Goal: Information Seeking & Learning: Learn about a topic

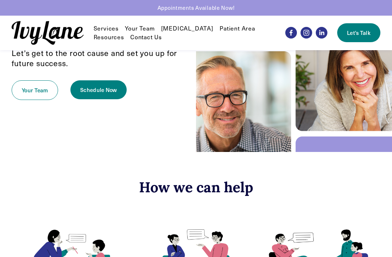
scroll to position [102, 0]
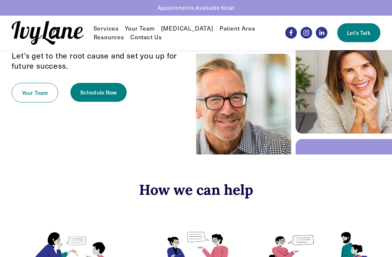
click at [145, 32] on link "Your Team" at bounding box center [140, 28] width 30 height 9
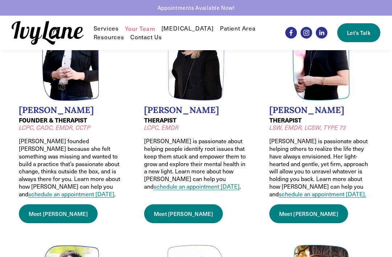
scroll to position [80, 0]
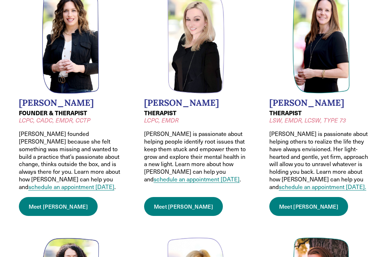
click at [178, 202] on link "Meet Jessica" at bounding box center [183, 206] width 79 height 19
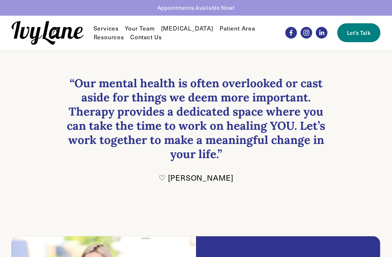
click at [145, 28] on link "Your Team" at bounding box center [140, 28] width 30 height 9
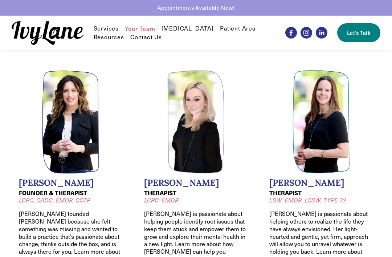
click at [294, 184] on h2 "[PERSON_NAME]" at bounding box center [321, 183] width 104 height 11
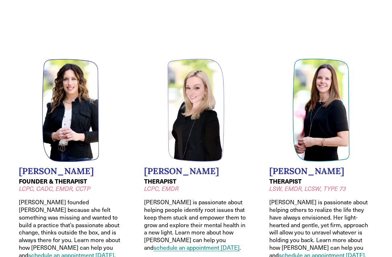
scroll to position [12, 0]
click at [293, 175] on h2 "[PERSON_NAME]" at bounding box center [321, 171] width 104 height 11
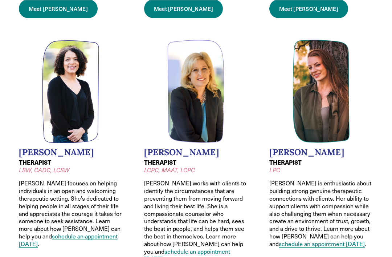
scroll to position [277, 0]
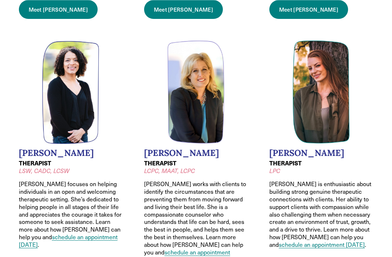
click at [67, 152] on h2 "Lauren Mason" at bounding box center [71, 153] width 104 height 11
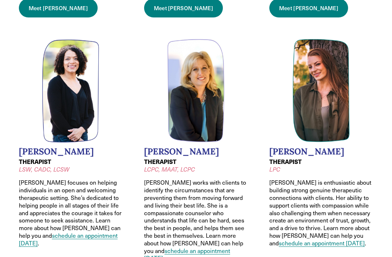
scroll to position [278, 0]
click at [196, 150] on h2 "Caroline Egbers" at bounding box center [196, 151] width 104 height 11
click at [196, 121] on img at bounding box center [195, 90] width 57 height 103
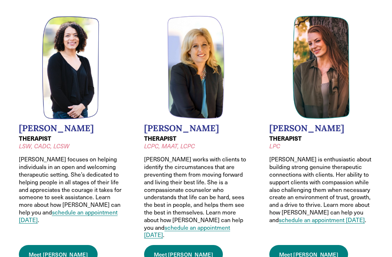
click at [329, 128] on h2 "Hannah Anderson" at bounding box center [321, 128] width 104 height 11
click at [305, 245] on link "Meet Hannah" at bounding box center [308, 254] width 79 height 19
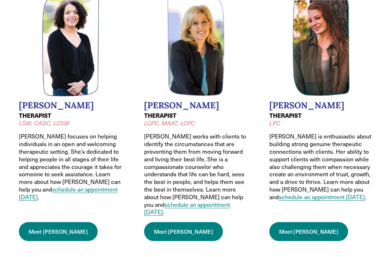
scroll to position [325, 0]
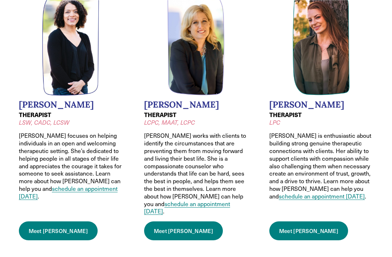
click at [50, 221] on link "Meet Lauren" at bounding box center [58, 230] width 79 height 19
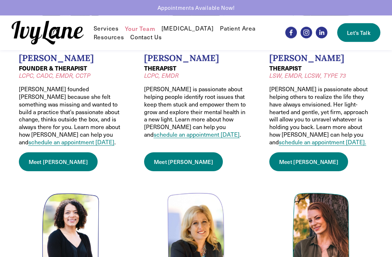
scroll to position [0, 0]
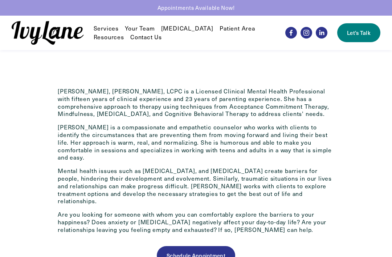
scroll to position [232, 0]
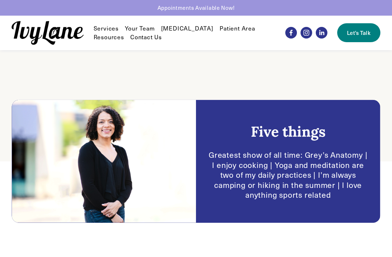
scroll to position [55, 0]
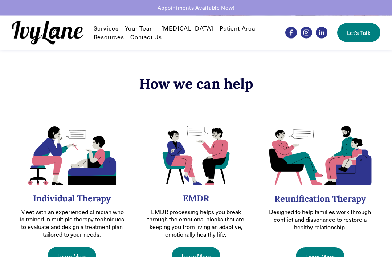
scroll to position [184, 0]
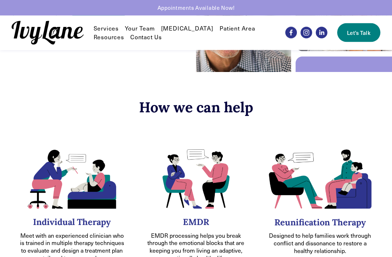
click at [148, 27] on link "Your Team" at bounding box center [140, 28] width 30 height 9
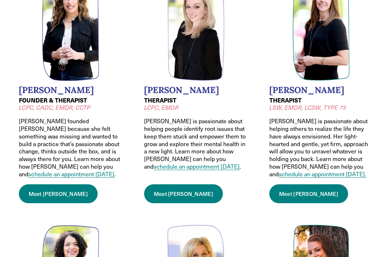
scroll to position [93, 0]
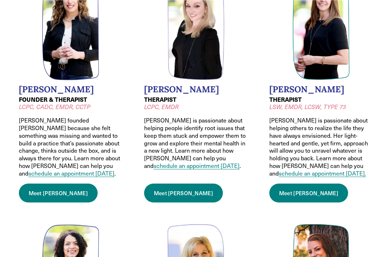
click at [48, 187] on link "Meet Wendy" at bounding box center [58, 192] width 79 height 19
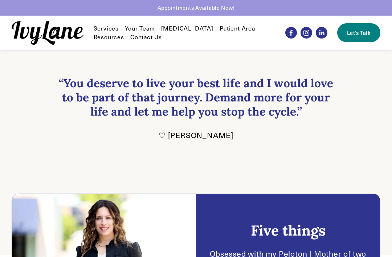
click at [143, 29] on link "Your Team" at bounding box center [140, 28] width 30 height 9
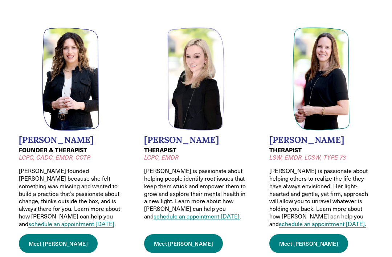
scroll to position [59, 0]
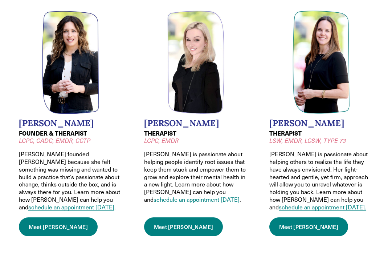
click at [190, 125] on h2 "Jessica Wilkiel" at bounding box center [196, 123] width 104 height 11
click at [183, 222] on link "Meet Jessica" at bounding box center [183, 226] width 79 height 19
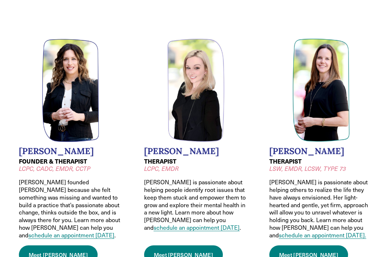
scroll to position [31, 0]
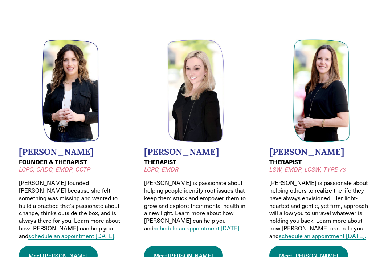
click at [177, 252] on link "Meet Jessica" at bounding box center [183, 255] width 79 height 19
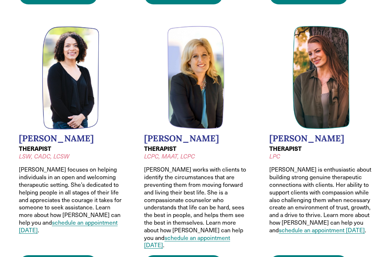
scroll to position [294, 0]
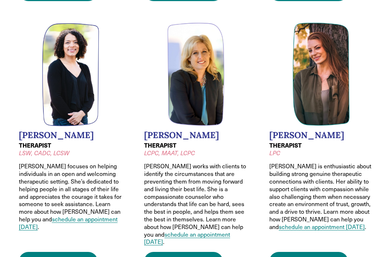
click at [178, 252] on link "Meet Caroline" at bounding box center [183, 261] width 79 height 19
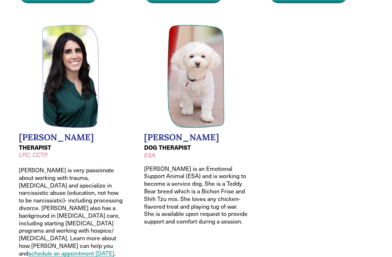
scroll to position [831, 0]
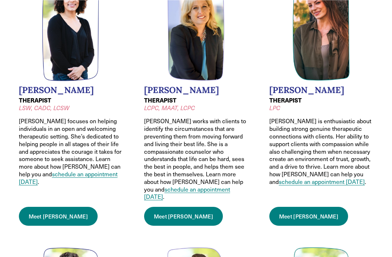
scroll to position [338, 0]
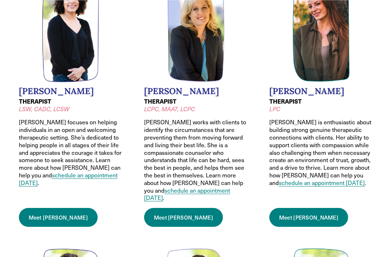
click at [306, 211] on link "Meet Hannah" at bounding box center [308, 217] width 79 height 19
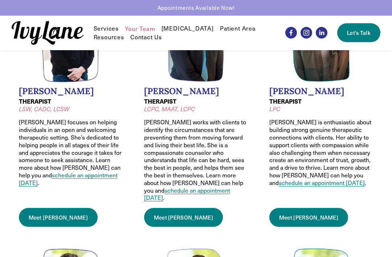
scroll to position [362, 0]
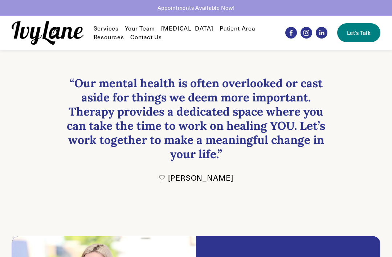
click at [306, 179] on p "♡ [PERSON_NAME]" at bounding box center [196, 177] width 276 height 10
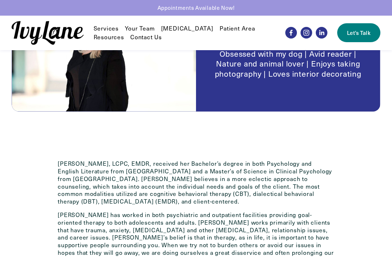
scroll to position [238, 0]
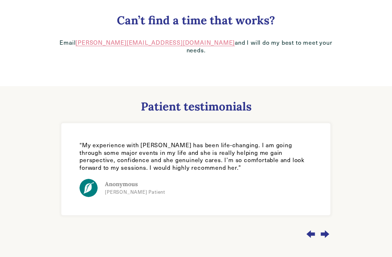
scroll to position [523, 0]
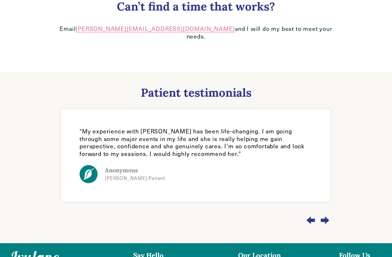
click at [329, 210] on div "Next slide" at bounding box center [325, 220] width 12 height 20
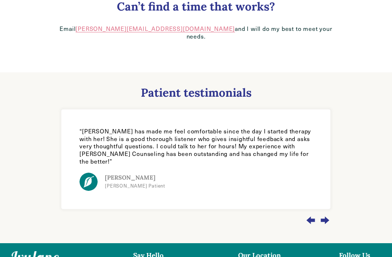
click at [330, 210] on div "Next slide" at bounding box center [325, 220] width 12 height 20
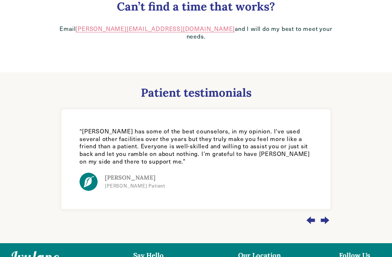
click at [330, 210] on div "Next slide" at bounding box center [325, 220] width 12 height 20
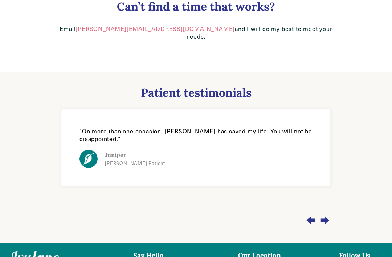
click at [330, 210] on div "Next slide" at bounding box center [325, 220] width 12 height 20
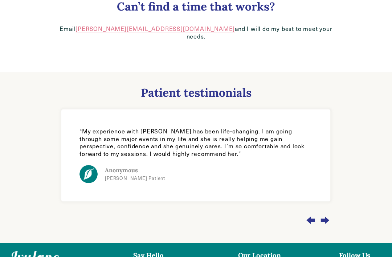
click at [329, 210] on div "Next slide" at bounding box center [325, 220] width 12 height 20
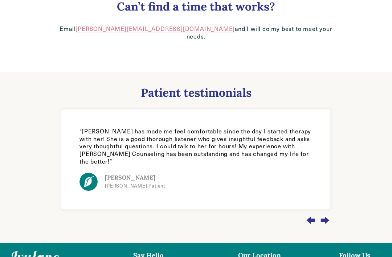
click at [330, 210] on div "Next slide" at bounding box center [325, 220] width 12 height 20
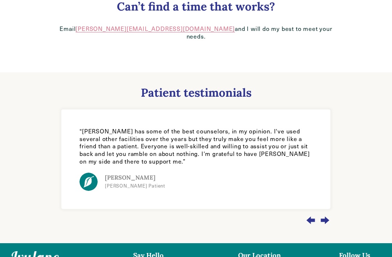
click at [329, 210] on div "Next slide" at bounding box center [325, 220] width 12 height 20
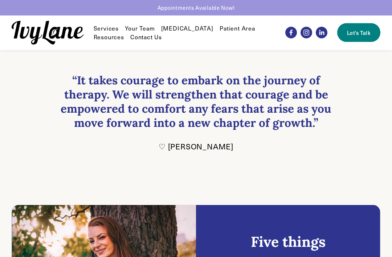
scroll to position [0, 0]
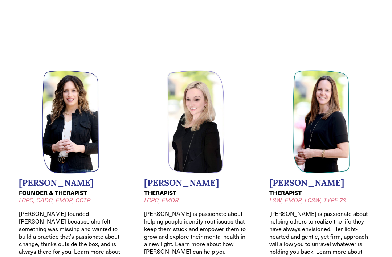
scroll to position [117, 0]
